Goal: Contribute content: Contribute content

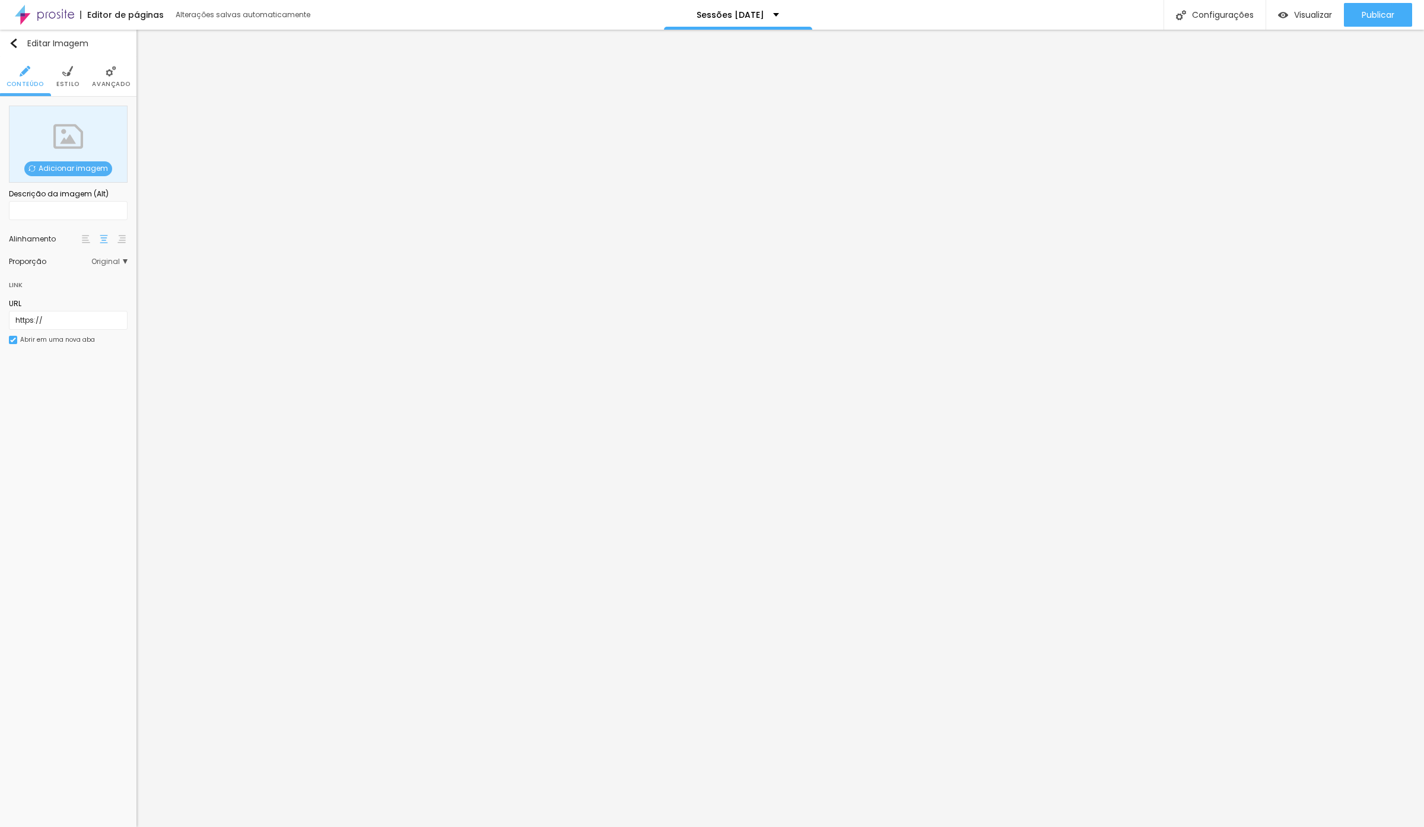
click at [77, 167] on span "Adicionar imagem" at bounding box center [68, 168] width 88 height 15
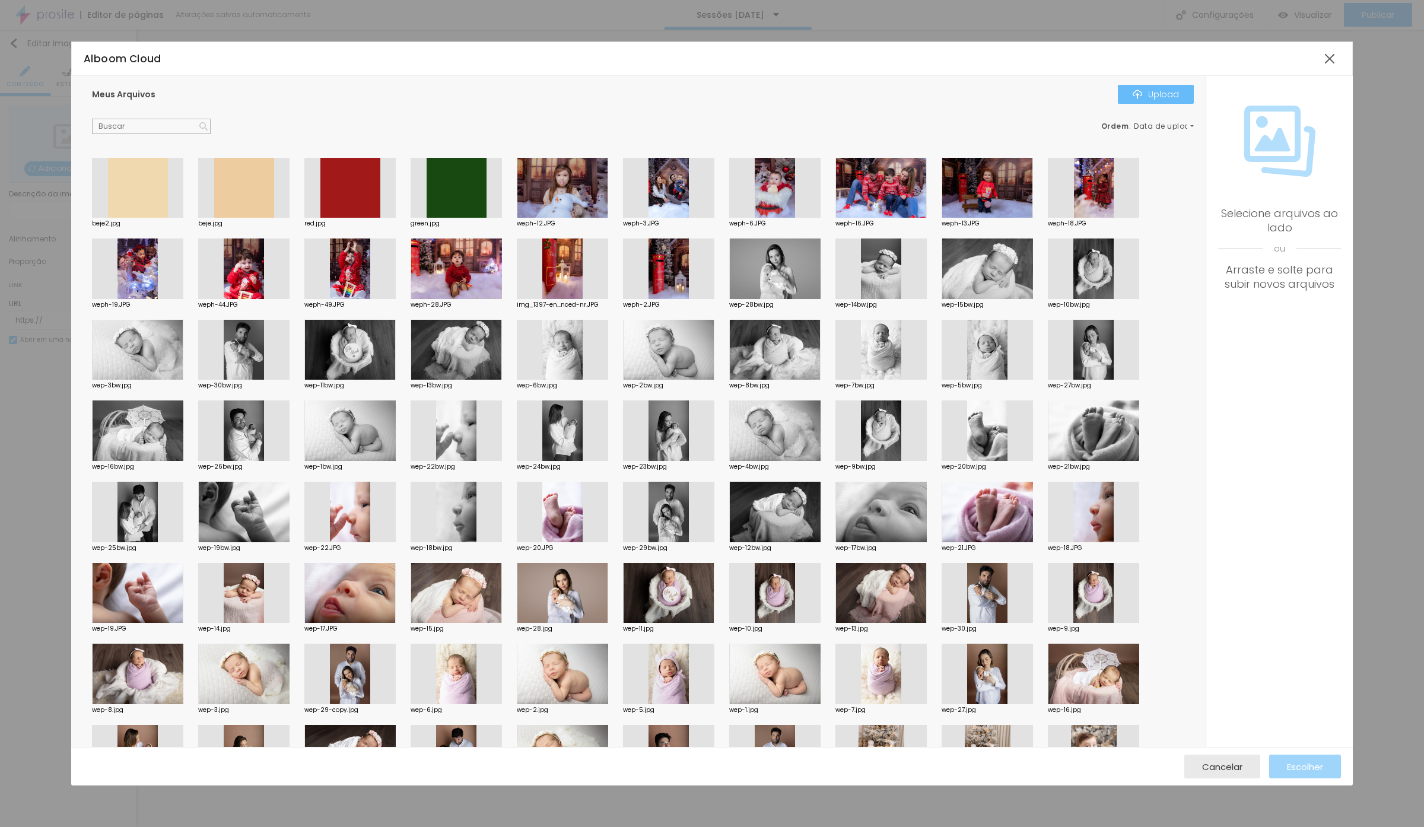
click at [1161, 93] on div "Upload" at bounding box center [1156, 94] width 46 height 9
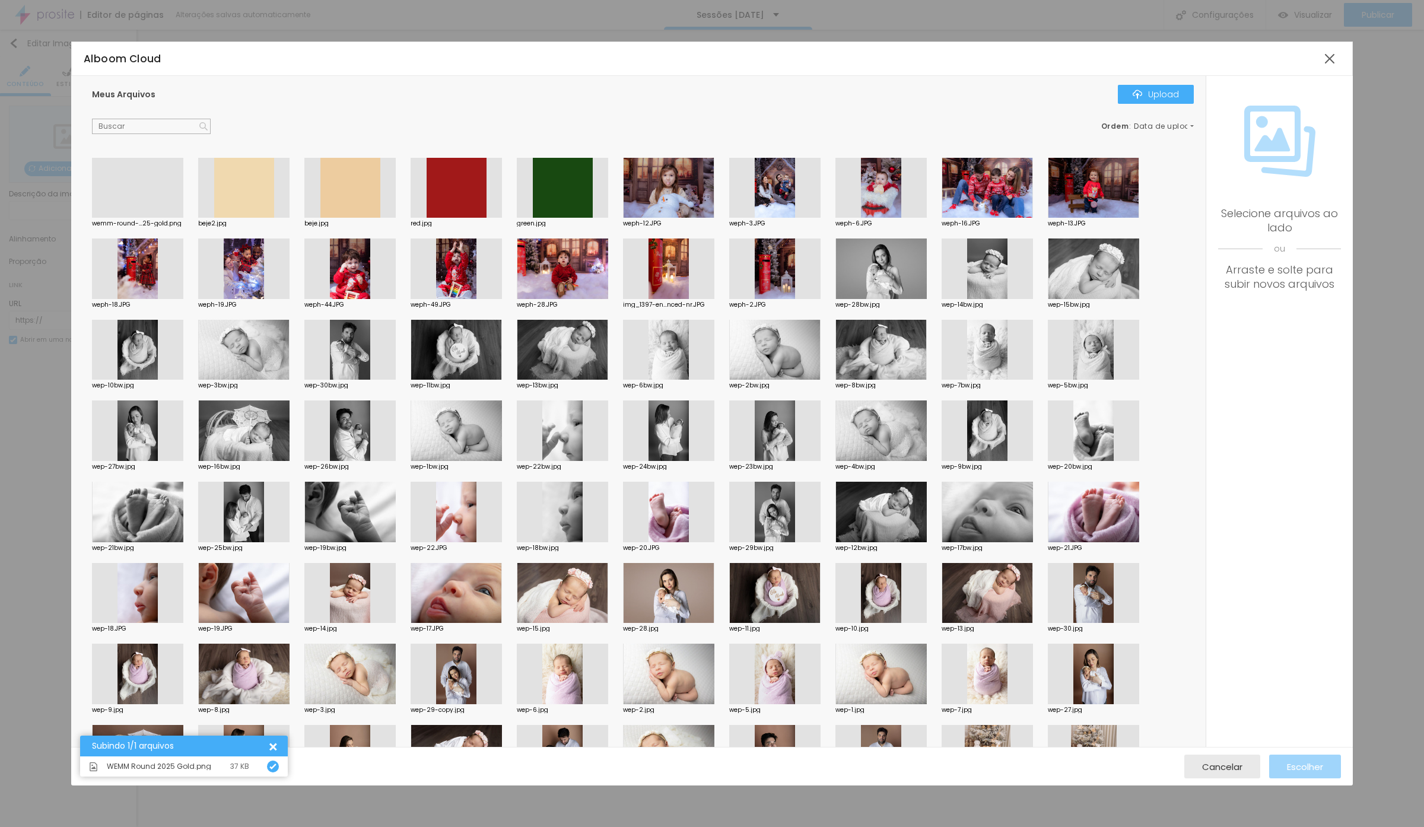
click at [167, 218] on div at bounding box center [137, 218] width 91 height 0
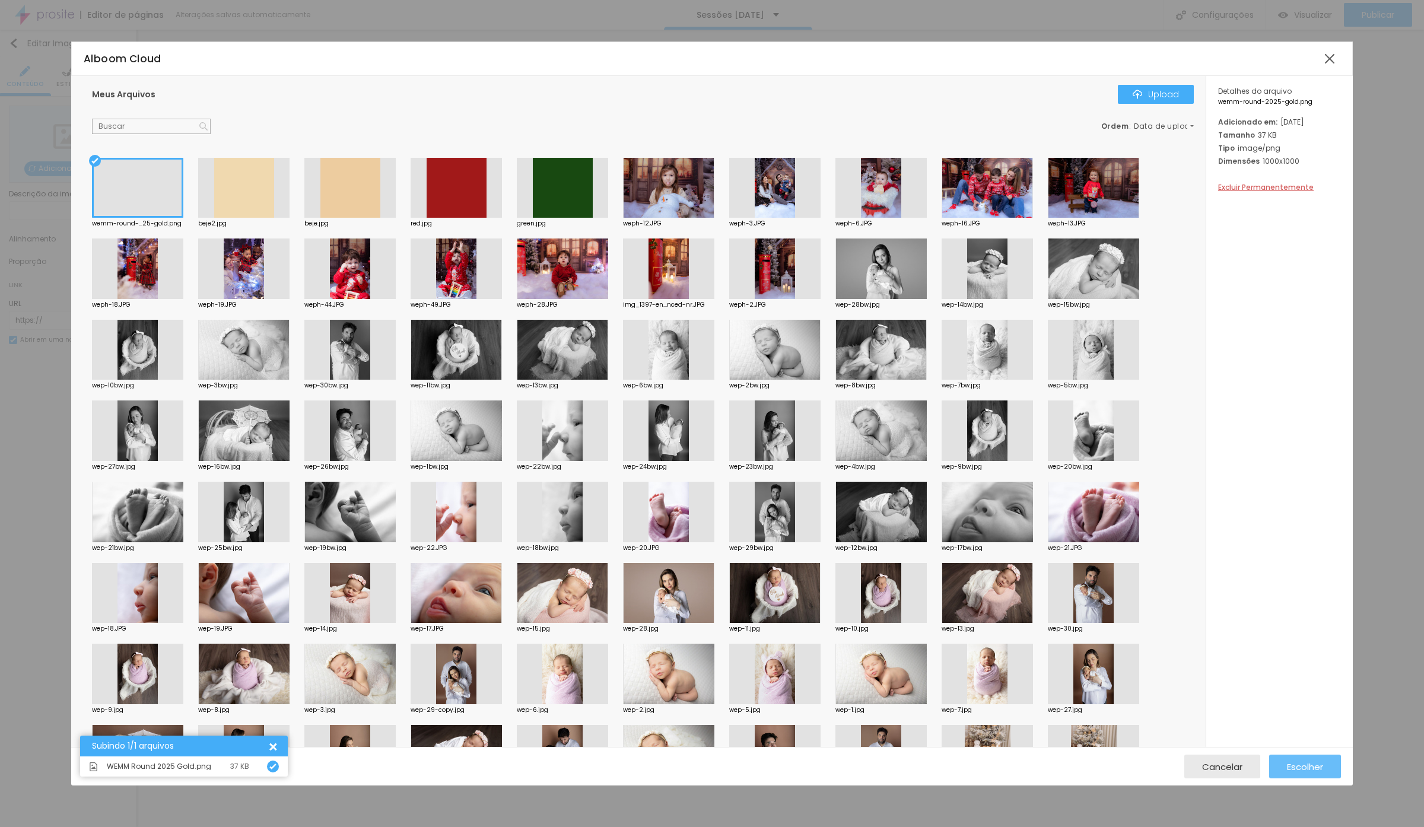
click at [1294, 733] on span "Escolher" at bounding box center [1305, 767] width 36 height 10
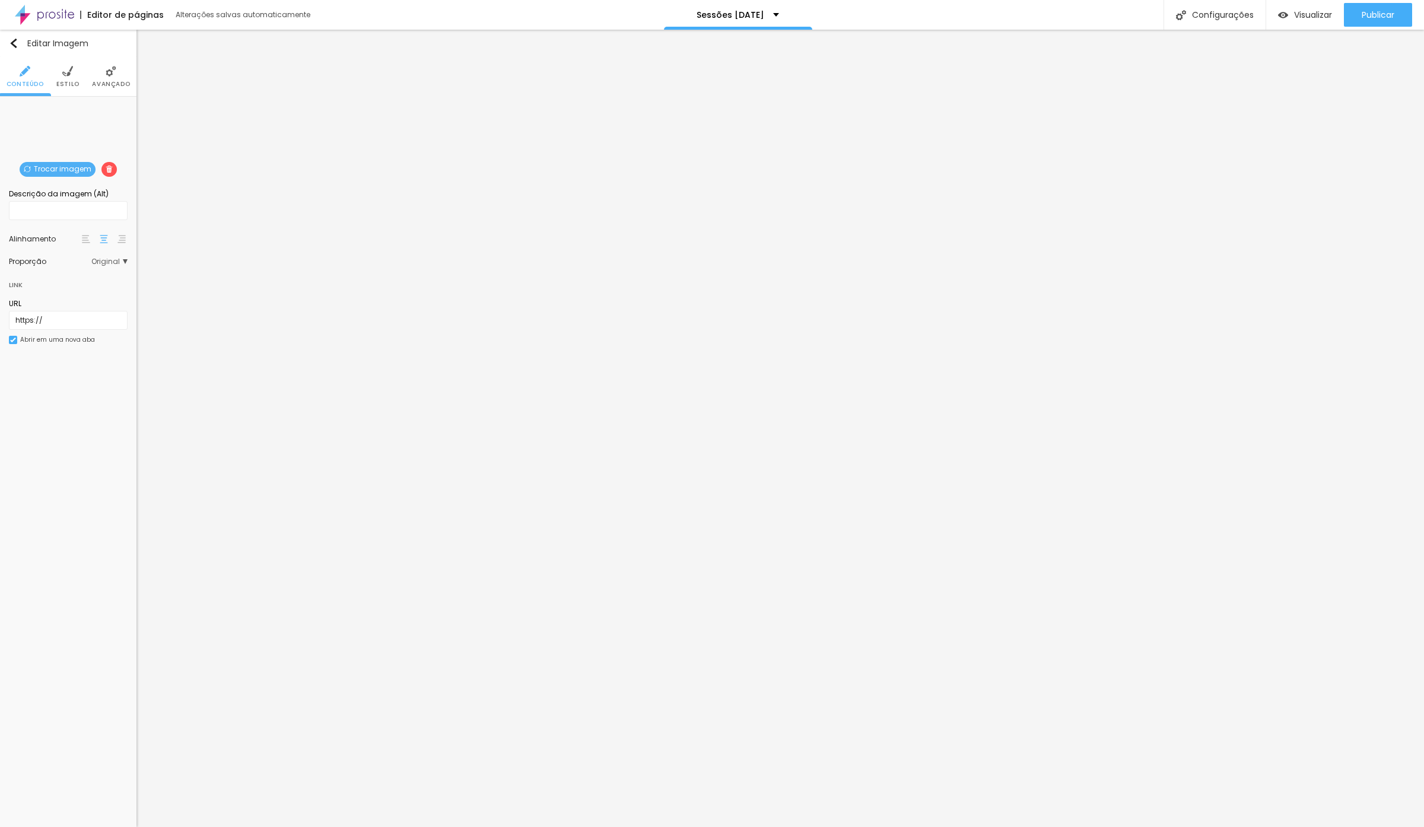
click at [74, 81] on span "Estilo" at bounding box center [67, 84] width 23 height 6
type input "95"
type input "90"
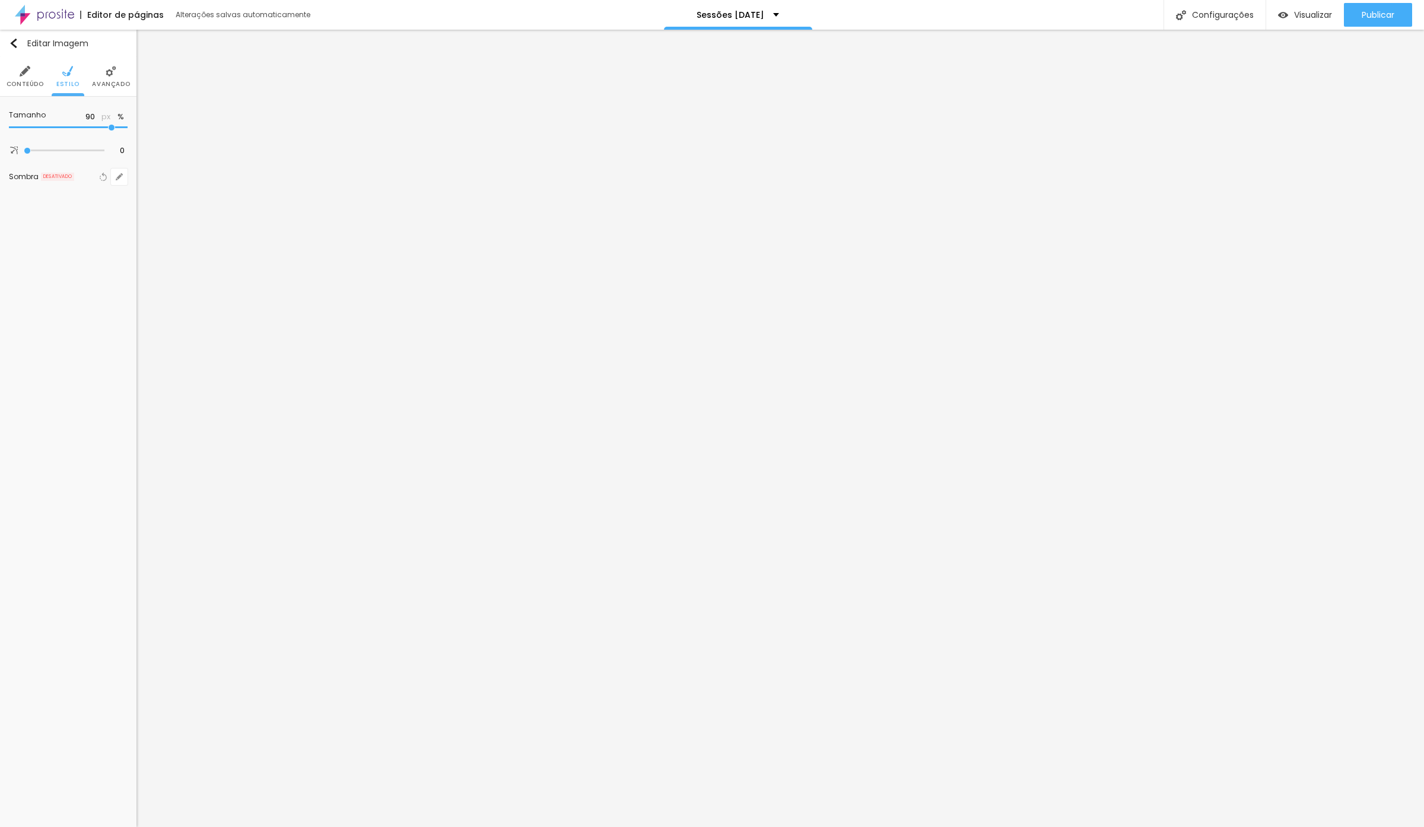
type input "70"
type input "65"
type input "60"
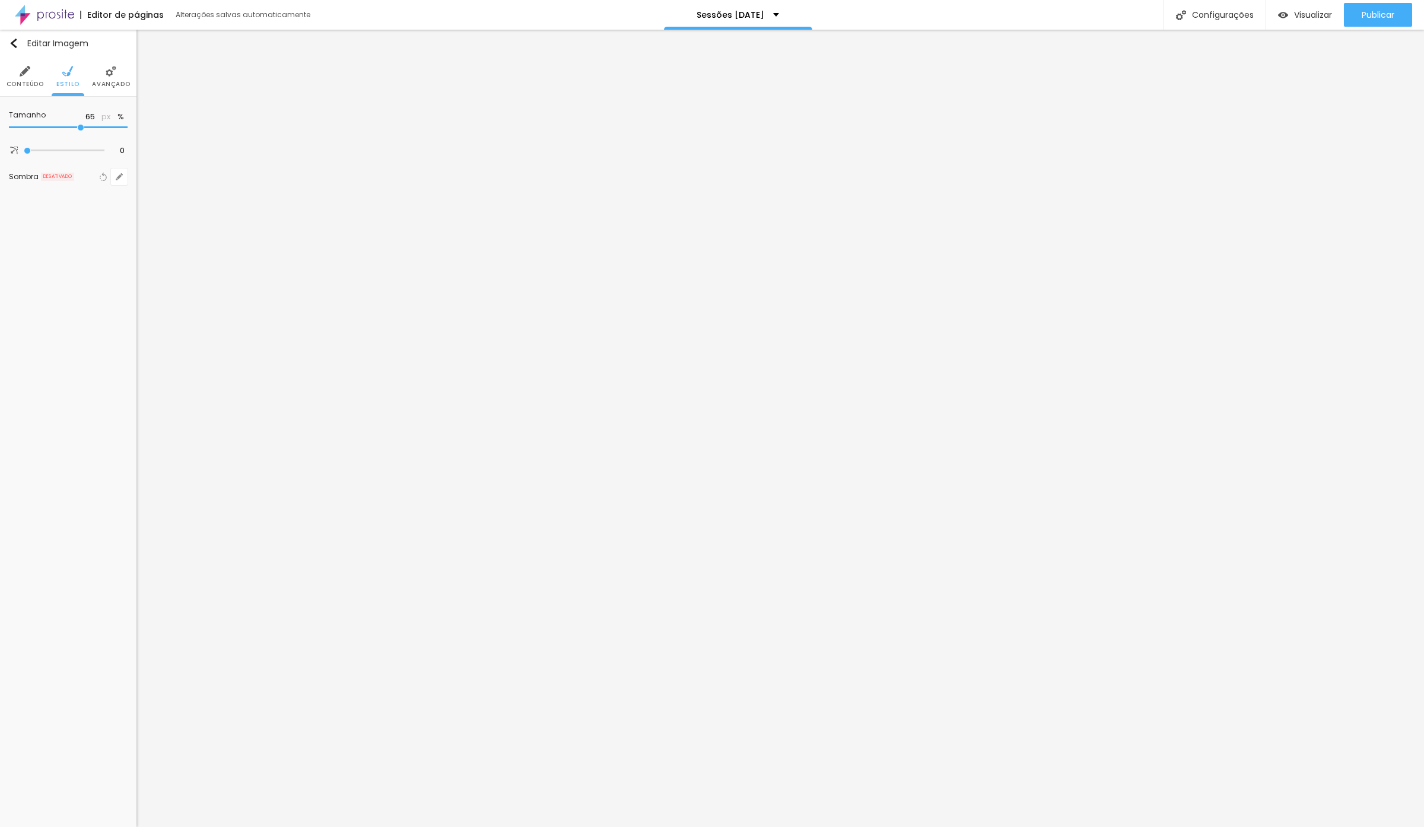
type input "60"
type input "55"
type input "50"
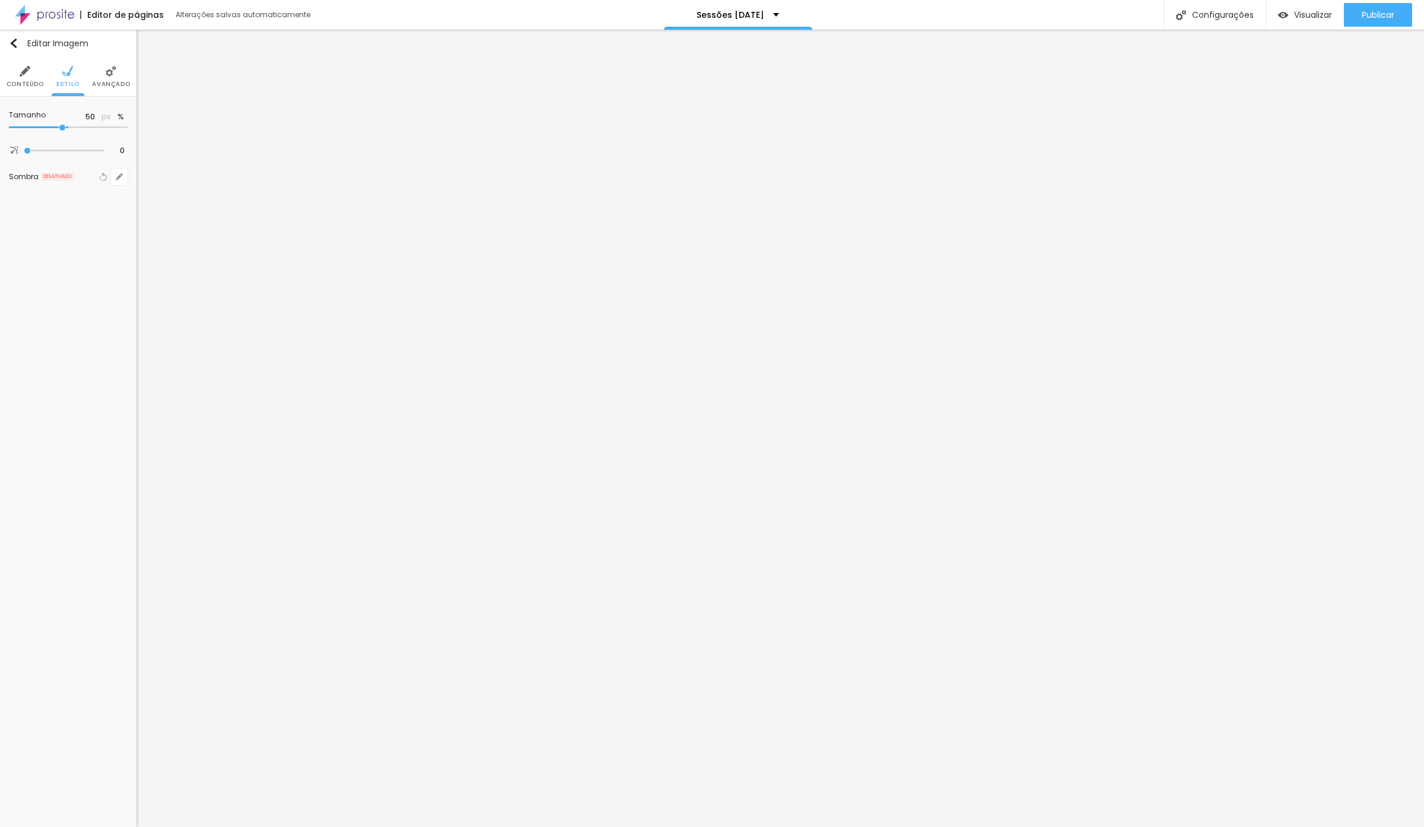
type input "45"
type input "40"
type input "35"
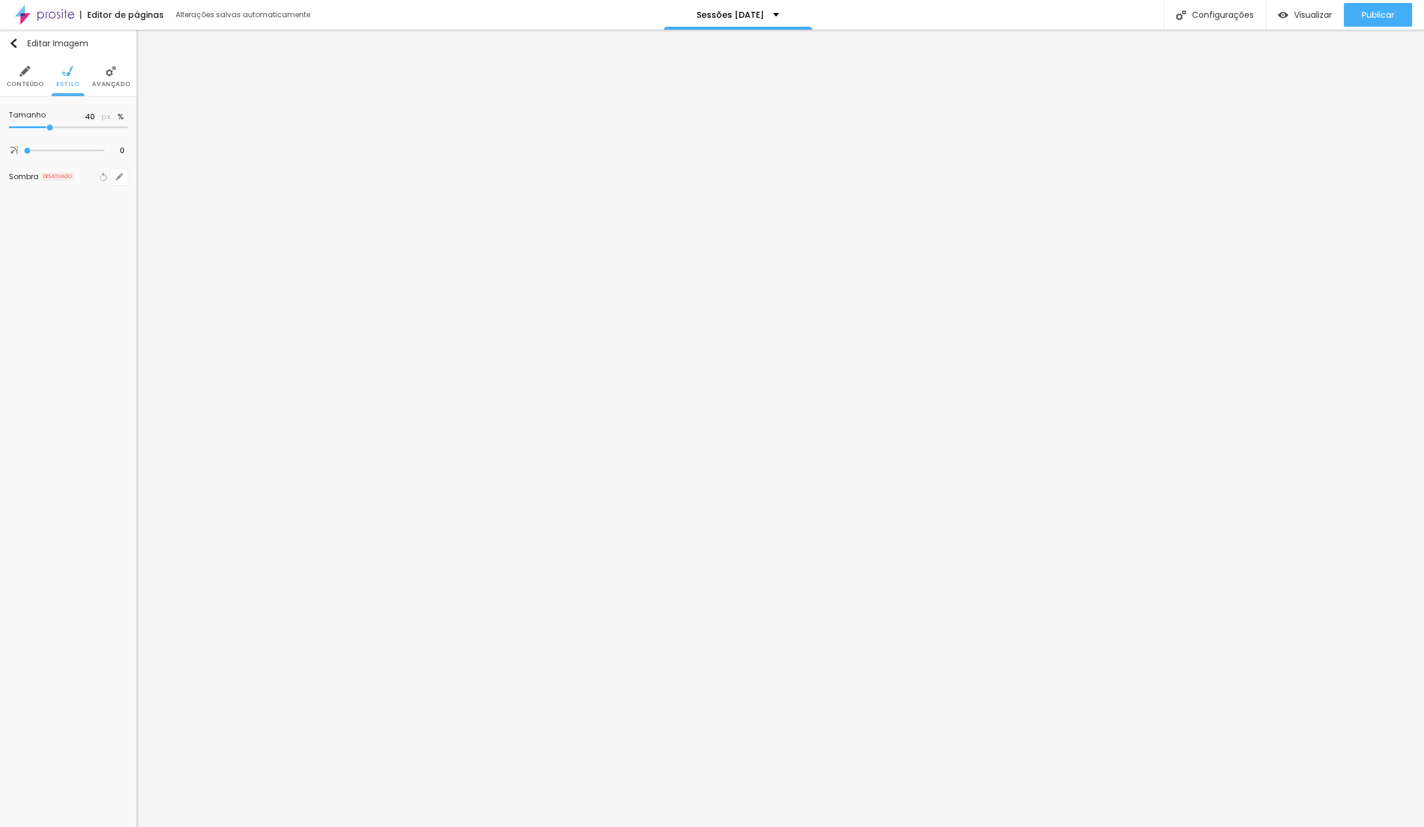
type input "35"
type input "30"
type input "25"
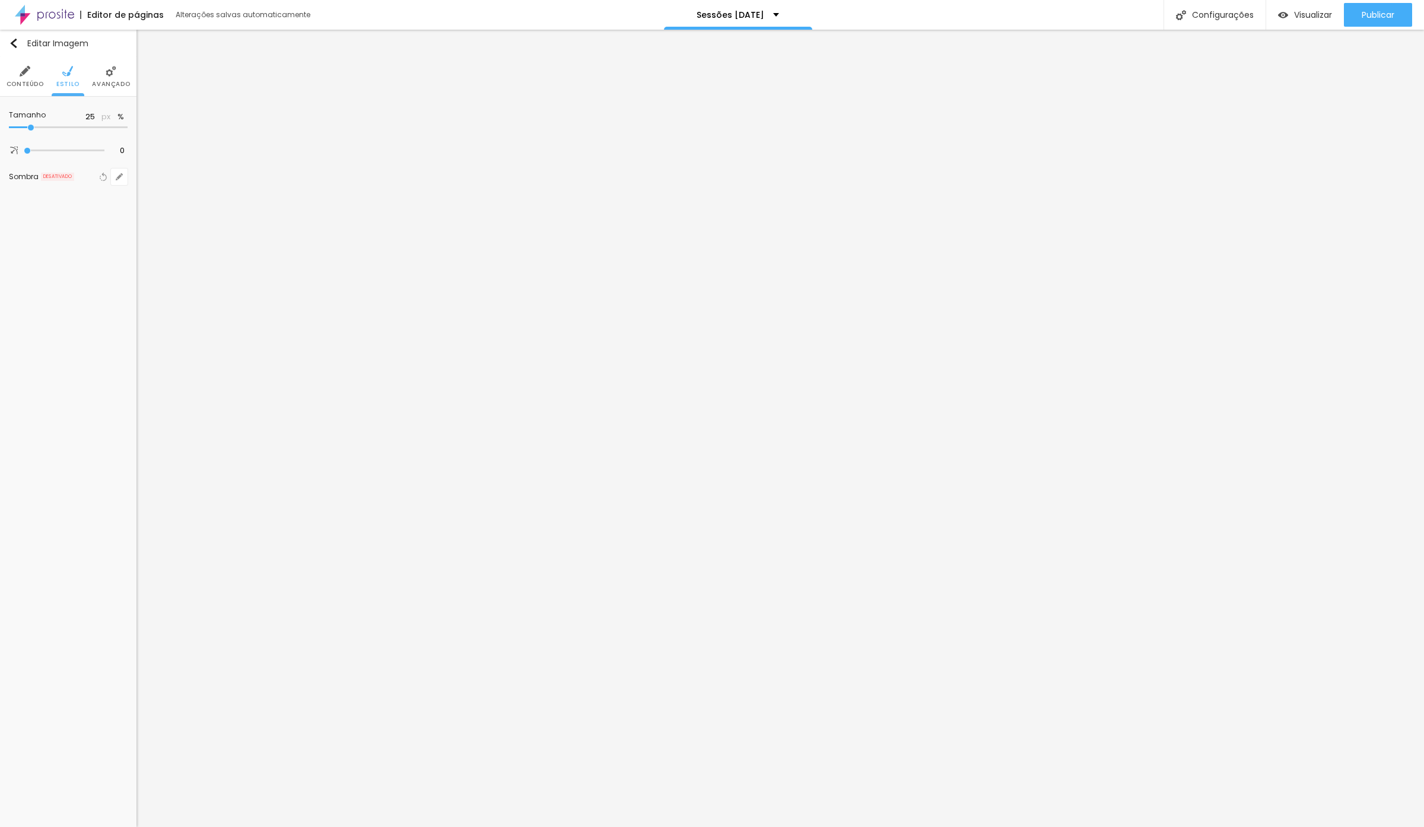
type input "20"
type input "15"
drag, startPoint x: 124, startPoint y: 131, endPoint x: 19, endPoint y: 125, distance: 105.2
type input "15"
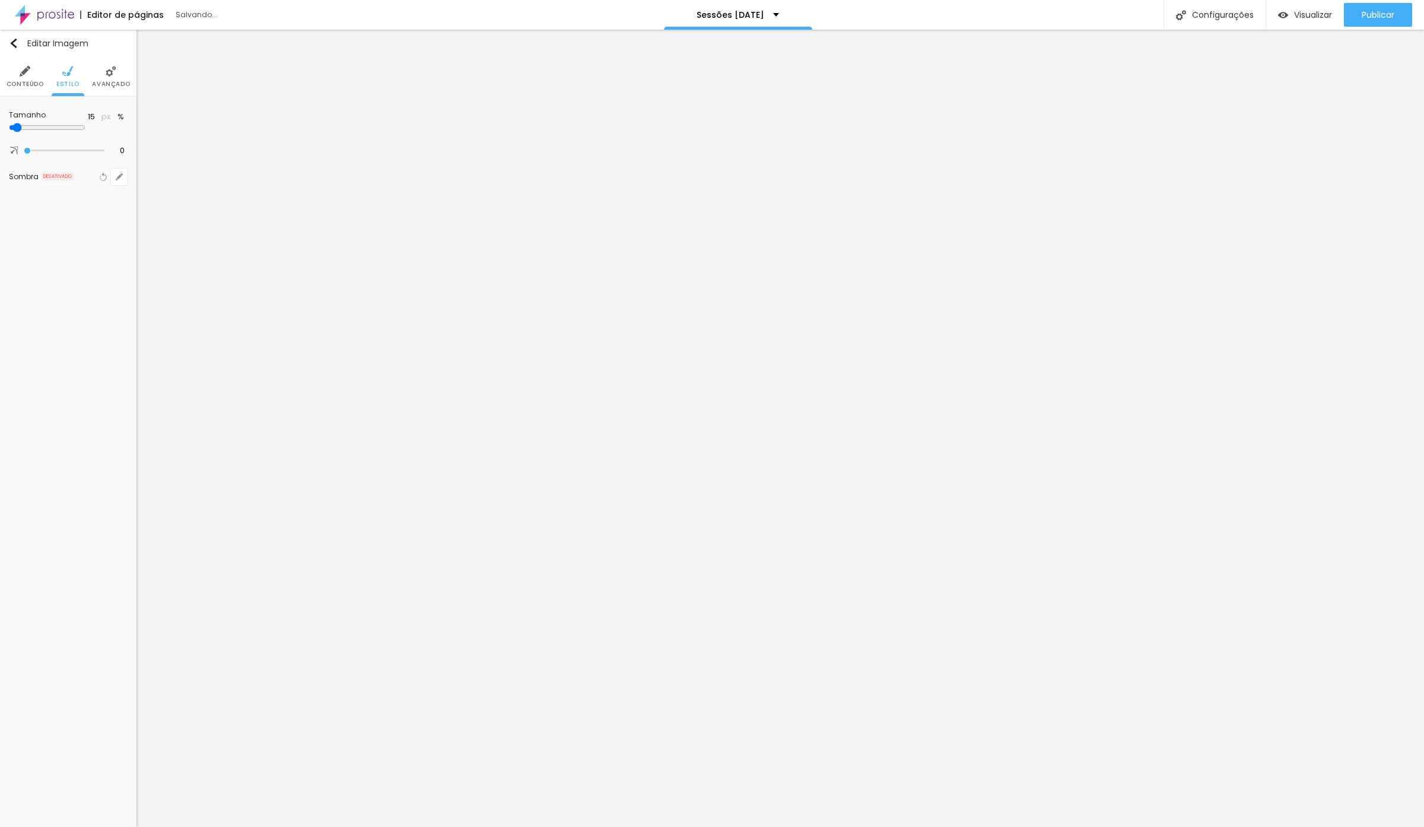
click at [19, 125] on div "Tamanho 15 px %" at bounding box center [68, 123] width 119 height 34
click at [1362, 10] on span "Publicar" at bounding box center [1378, 14] width 33 height 9
click at [1310, 12] on span "Visualizar" at bounding box center [1302, 14] width 38 height 9
click at [63, 72] on img at bounding box center [67, 71] width 11 height 11
click at [105, 119] on input "#FFFFFF" at bounding box center [108, 119] width 37 height 15
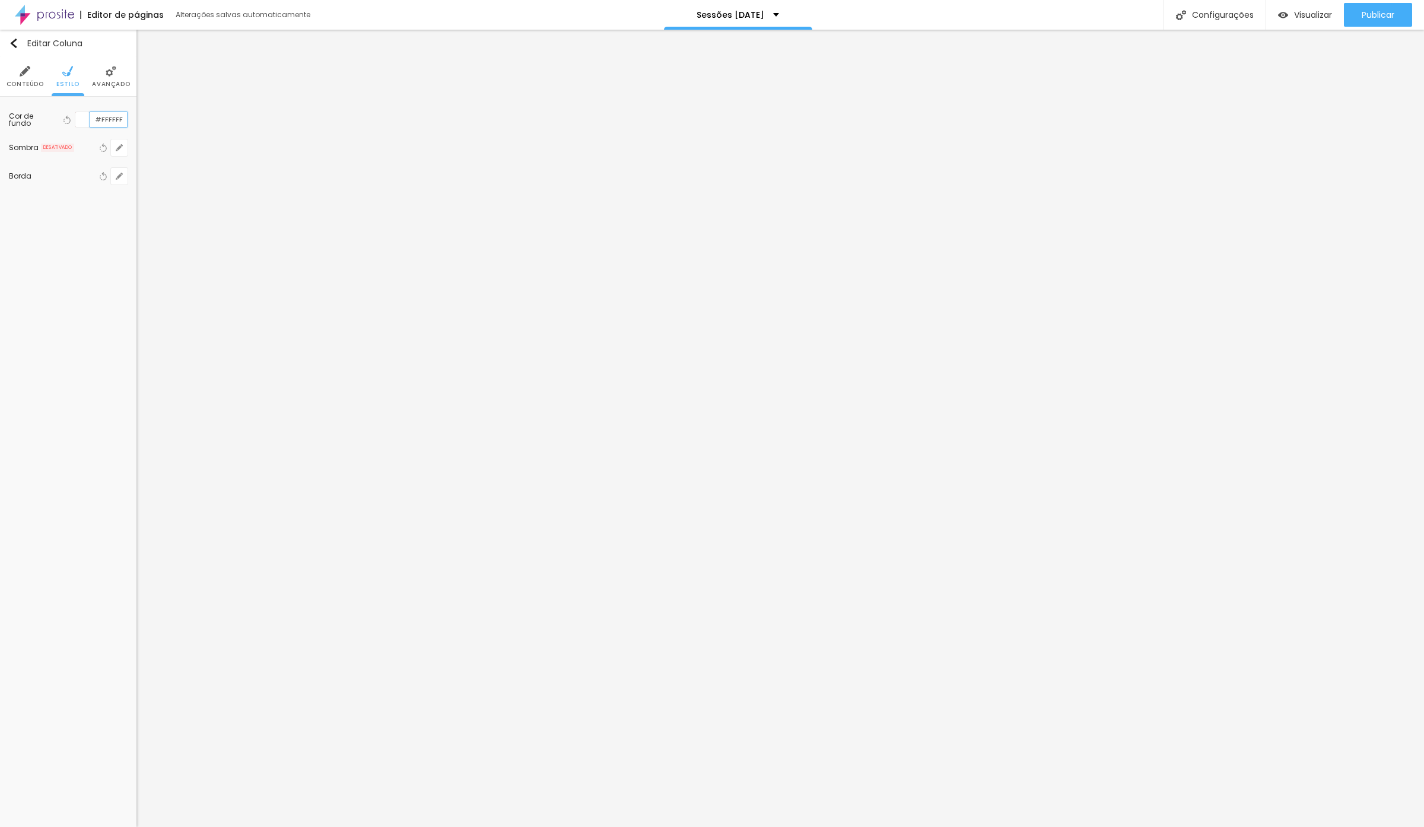
click at [105, 119] on input "#FFFFFF" at bounding box center [108, 119] width 37 height 15
click at [76, 119] on div at bounding box center [82, 119] width 15 height 15
click at [70, 151] on div at bounding box center [57, 178] width 78 height 89
click at [105, 217] on div at bounding box center [105, 178] width 11 height 89
type input "#E3CCA8"
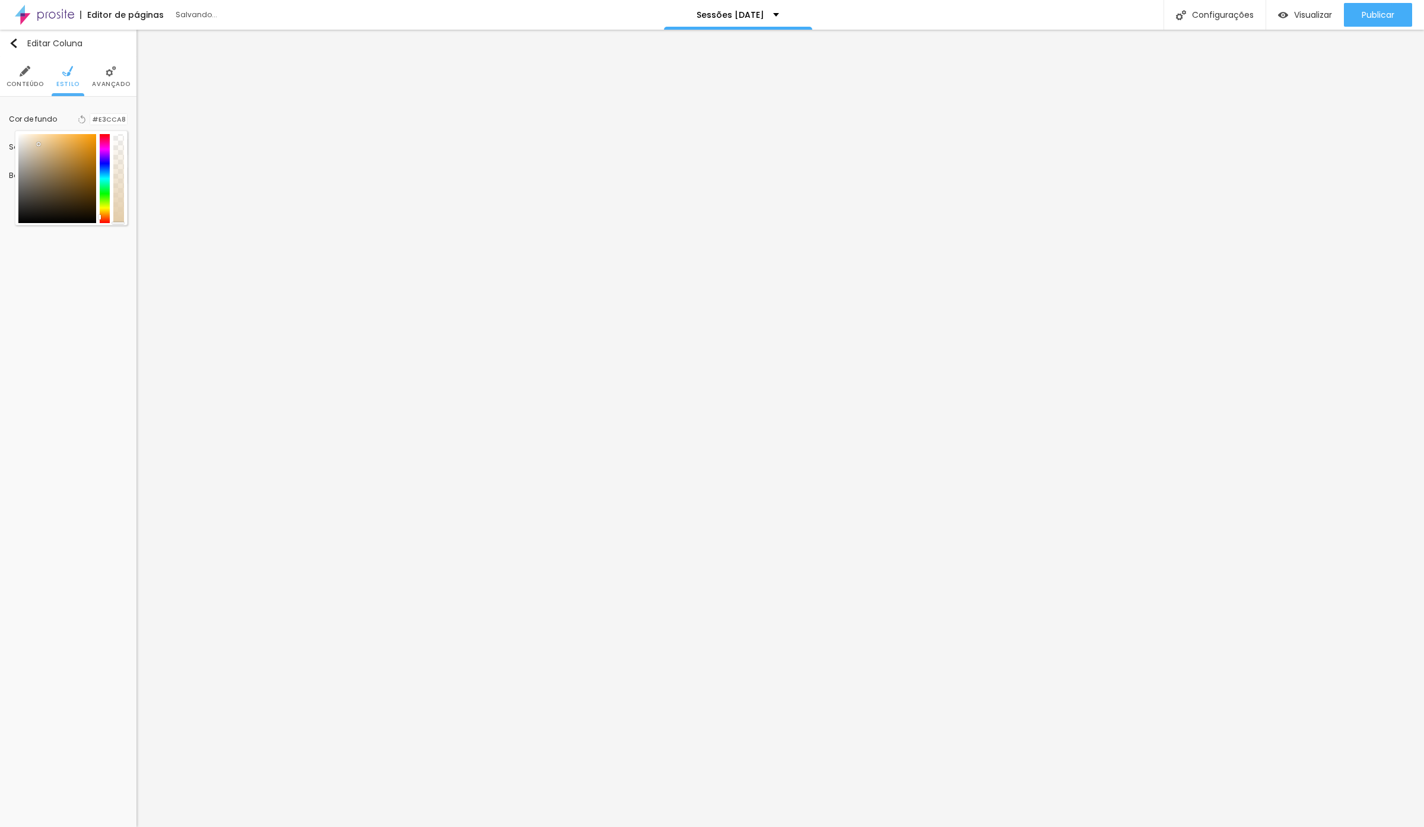
drag, startPoint x: 53, startPoint y: 148, endPoint x: 39, endPoint y: 145, distance: 14.5
click at [39, 145] on div at bounding box center [57, 178] width 78 height 89
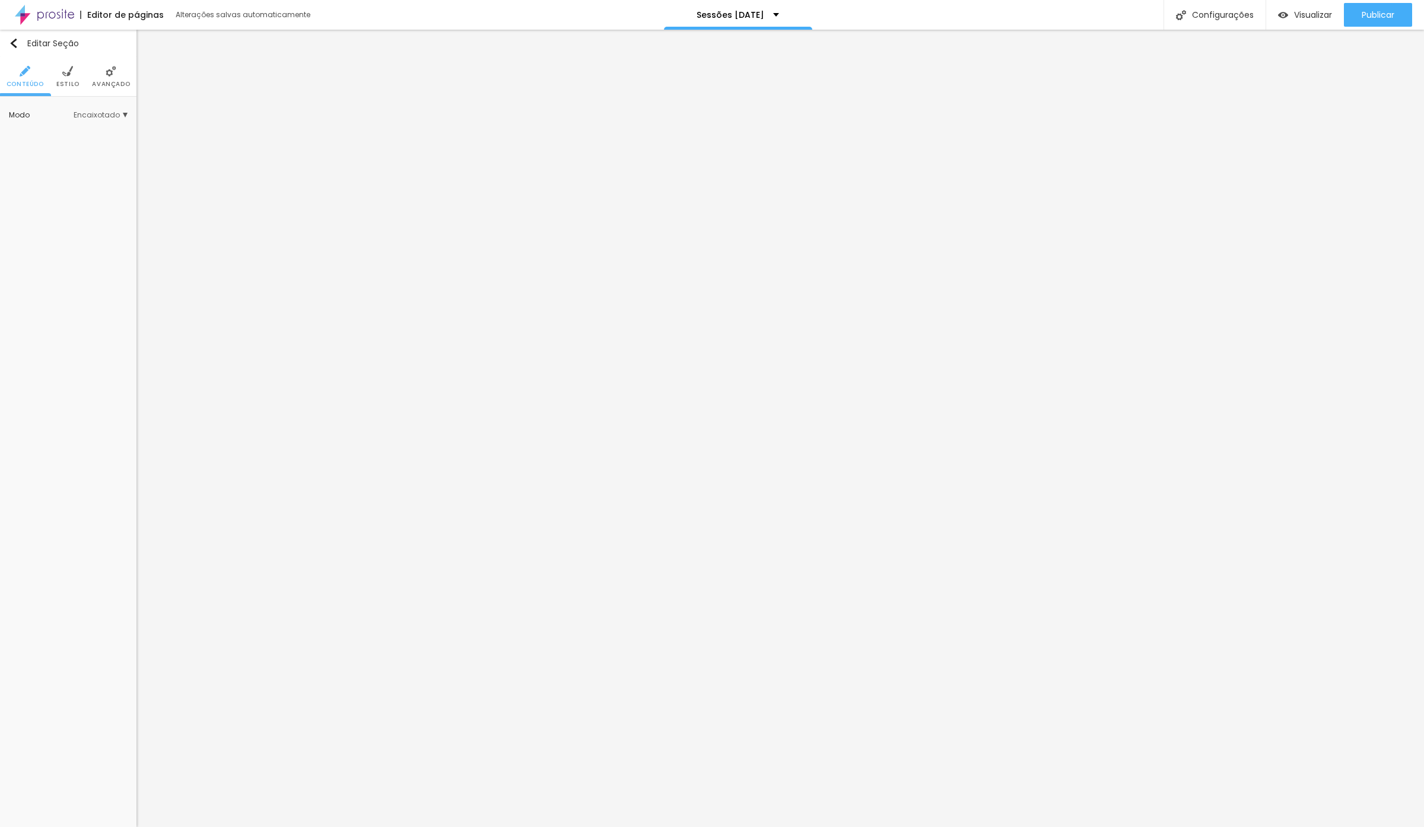
click at [65, 70] on img at bounding box center [67, 71] width 11 height 11
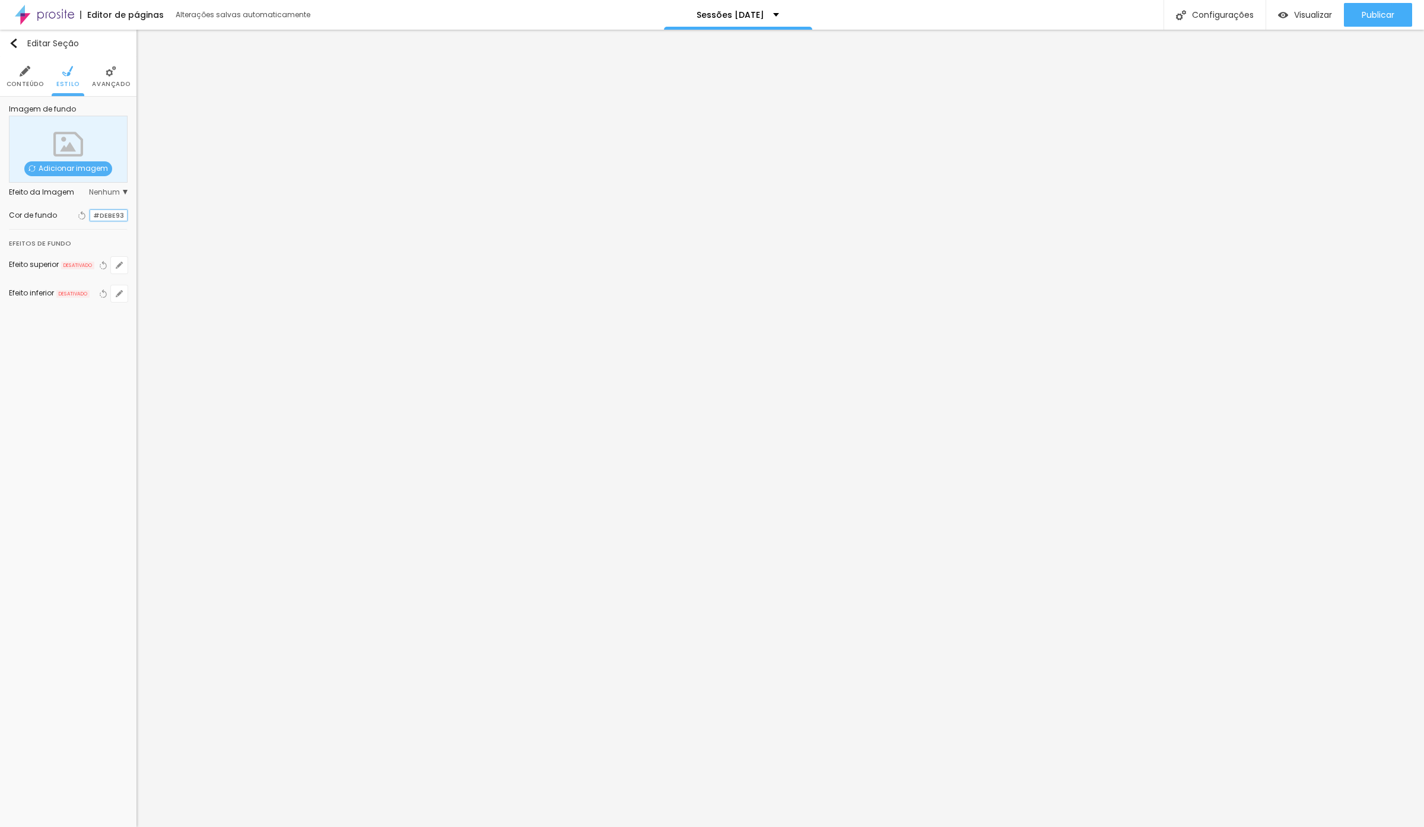
click at [100, 216] on input "#DEBE93" at bounding box center [108, 215] width 37 height 11
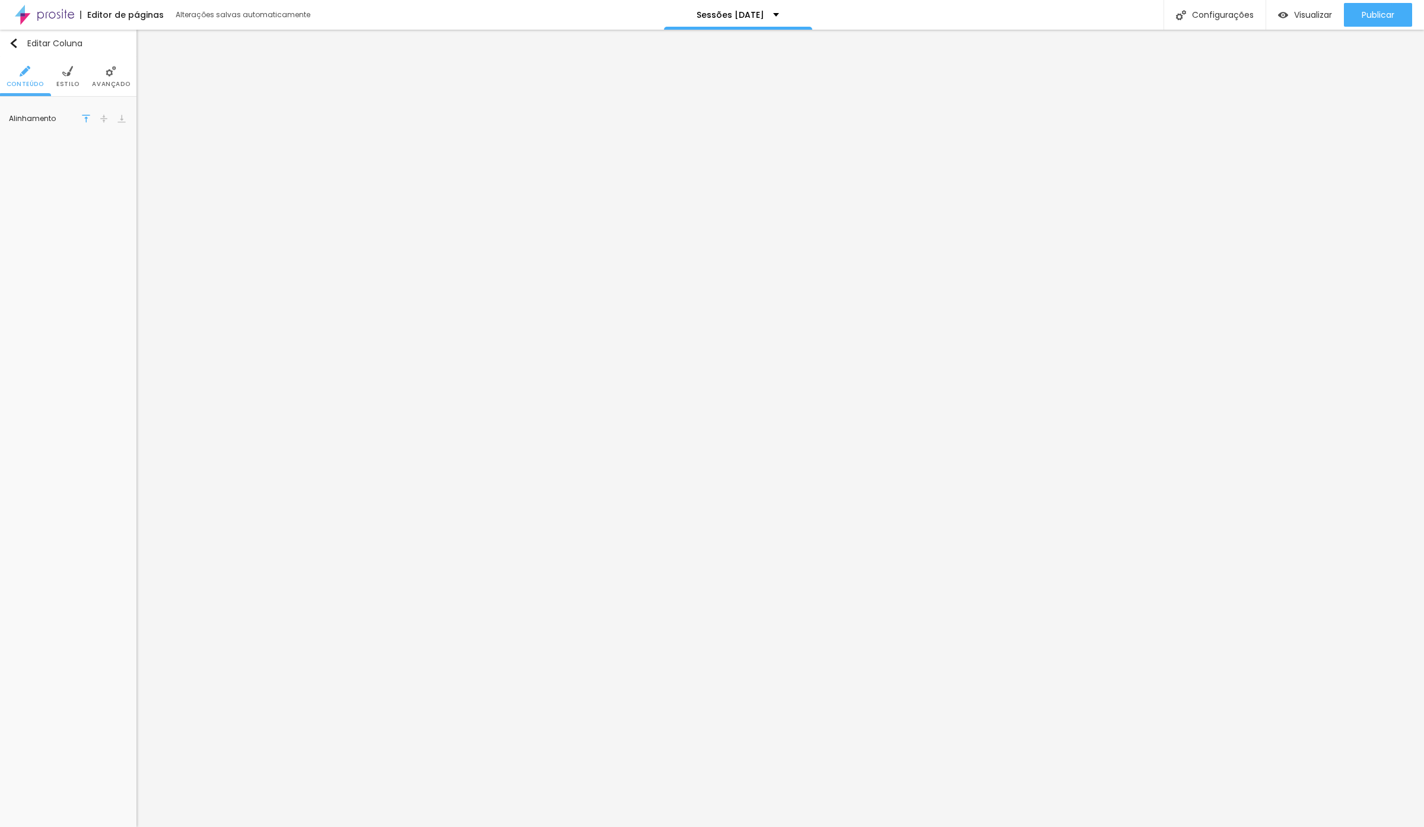
click at [62, 72] on img at bounding box center [67, 71] width 11 height 11
click at [110, 117] on input "#E3CCA8" at bounding box center [108, 119] width 37 height 11
paste input "DEBE93"
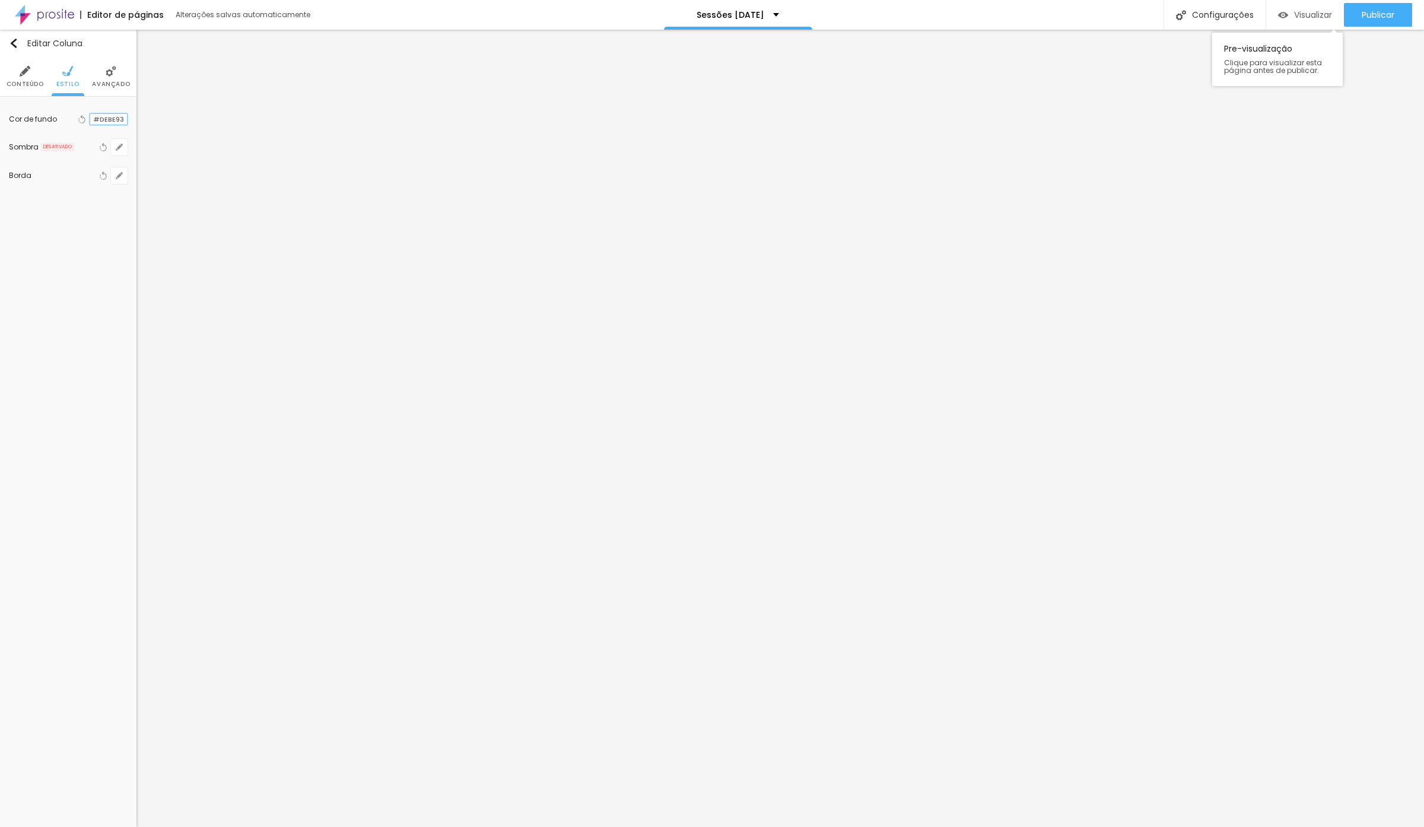
type input "#DEBE93"
click at [1306, 13] on span "Visualizar" at bounding box center [1313, 14] width 38 height 9
click at [1382, 11] on span "Publicar" at bounding box center [1378, 14] width 33 height 9
click at [1315, 17] on span "Visualizar" at bounding box center [1313, 14] width 38 height 9
